Goal: Task Accomplishment & Management: Complete application form

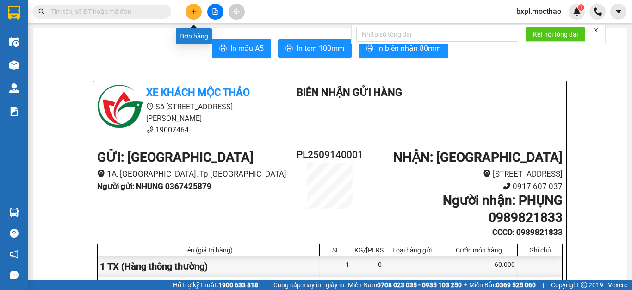
click at [191, 16] on button at bounding box center [194, 12] width 16 height 16
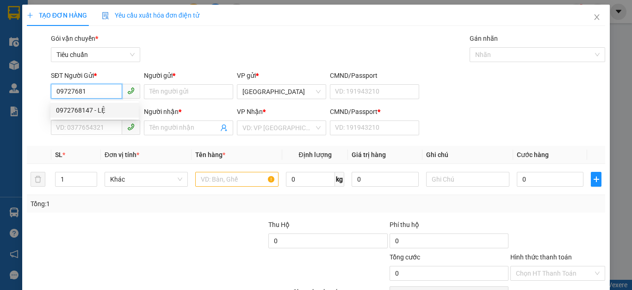
click at [74, 110] on div "0972768147 - LỆ" at bounding box center [94, 110] width 77 height 10
type input "0972768147"
type input "LỆ"
type input "0987474721"
type input "NGƯU"
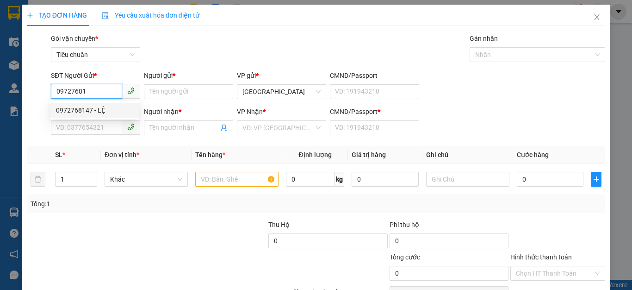
type input "0987474721"
type input "100.000"
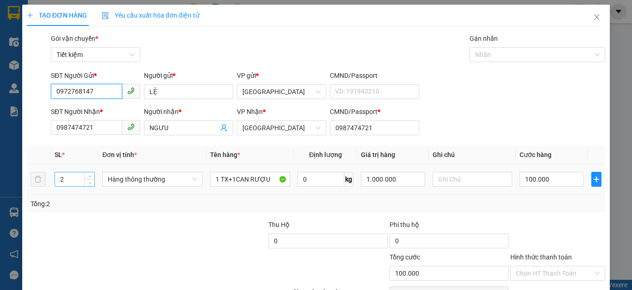
type input "0972768147"
click at [79, 182] on input "2" at bounding box center [74, 179] width 39 height 14
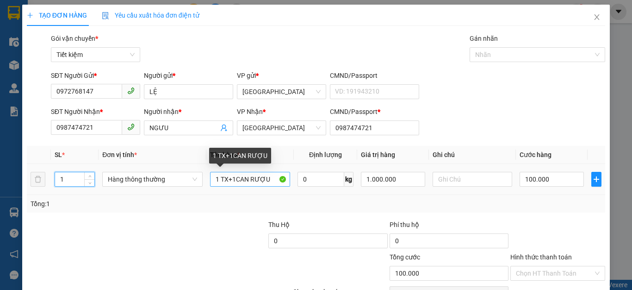
type input "1"
click at [268, 179] on input "1 TX+1CAN RƯỢU" at bounding box center [250, 179] width 80 height 15
type input "0"
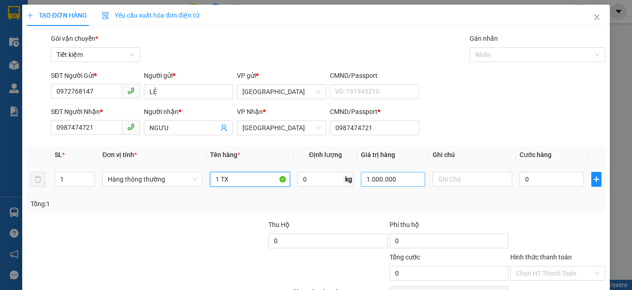
type input "1 TX"
click at [409, 179] on input "1.000.000" at bounding box center [393, 179] width 64 height 15
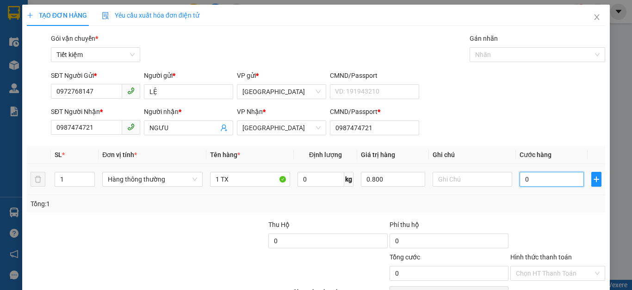
type input "800.000"
click at [542, 179] on input "0" at bounding box center [552, 179] width 64 height 15
type input "6"
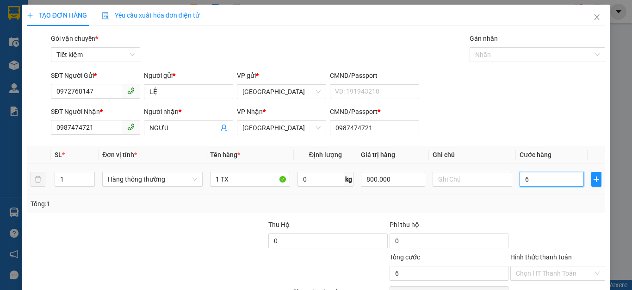
type input "60"
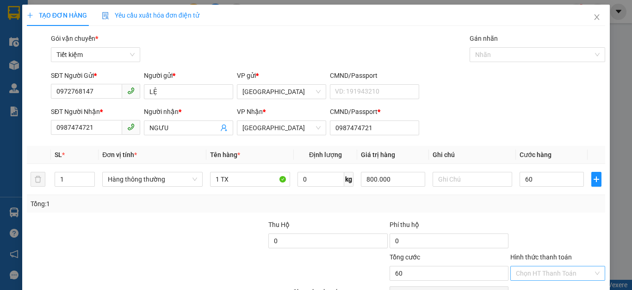
type input "60.000"
click at [549, 273] on input "Hình thức thanh toán" at bounding box center [554, 273] width 77 height 14
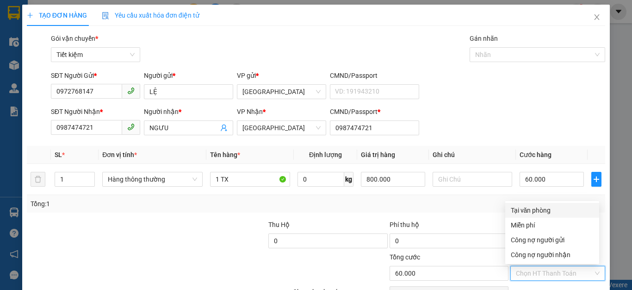
click at [538, 208] on div "Tại văn phòng" at bounding box center [552, 210] width 83 height 10
type input "0"
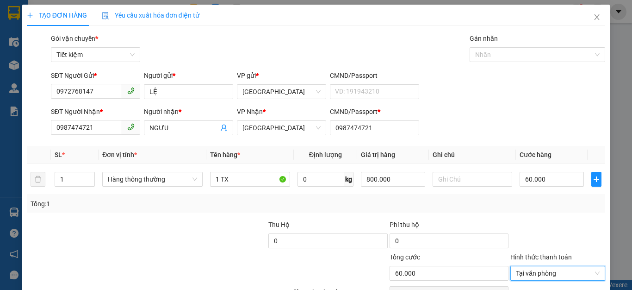
scroll to position [53, 0]
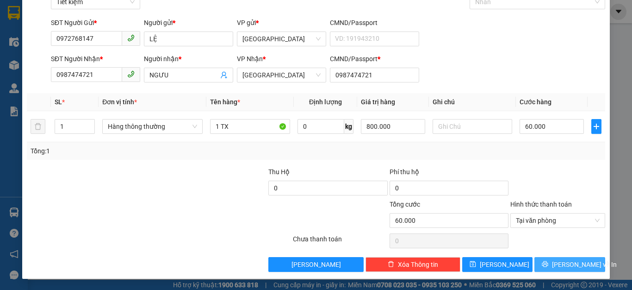
click at [571, 260] on span "[PERSON_NAME] và In" at bounding box center [584, 264] width 65 height 10
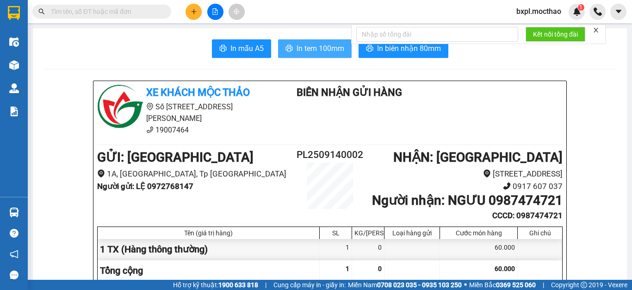
click at [317, 42] on button "In tem 100mm" at bounding box center [315, 48] width 74 height 19
